Goal: Navigation & Orientation: Go to known website

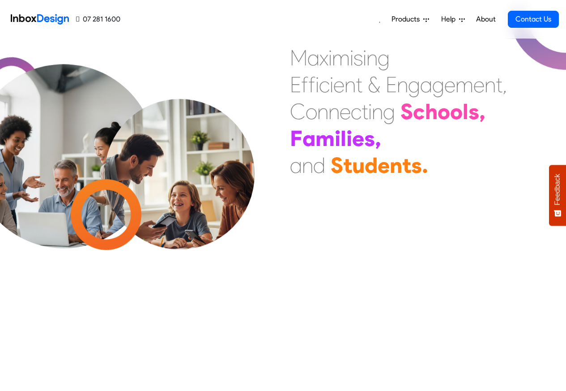
scroll to position [322, 0]
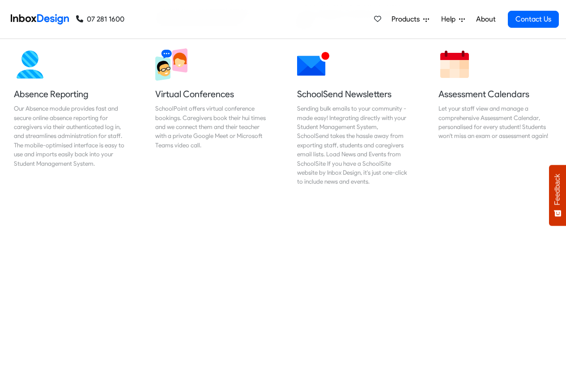
scroll to position [752, 0]
